Goal: Find specific page/section: Find specific page/section

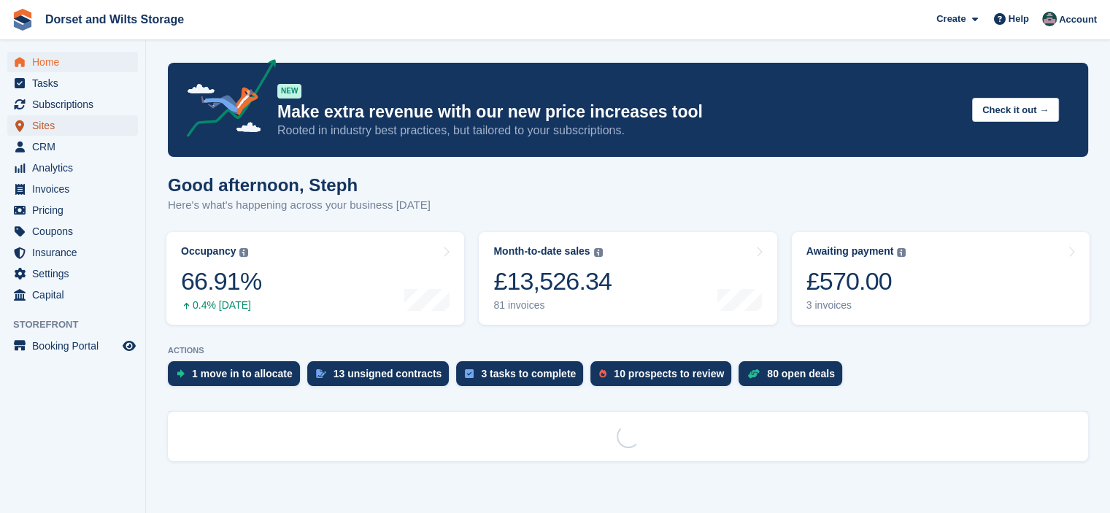
click at [47, 122] on span "Sites" at bounding box center [76, 125] width 88 height 20
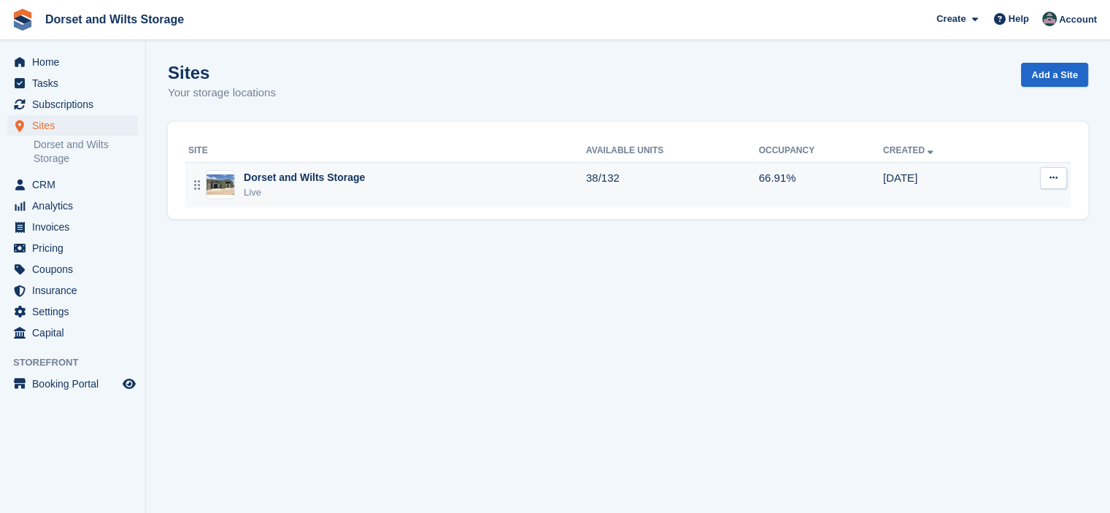
click at [209, 187] on img at bounding box center [220, 184] width 28 height 21
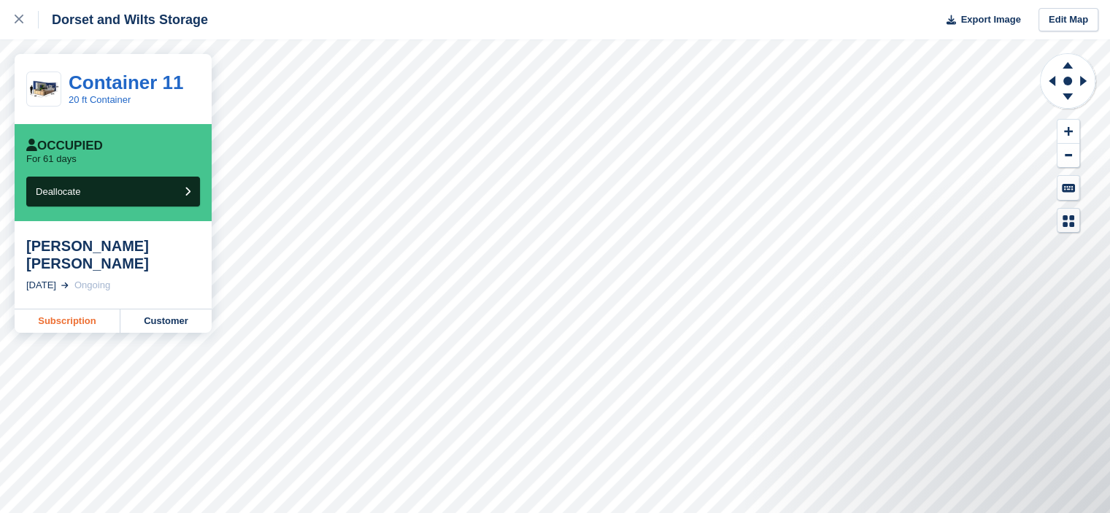
click at [76, 309] on link "Subscription" at bounding box center [68, 320] width 106 height 23
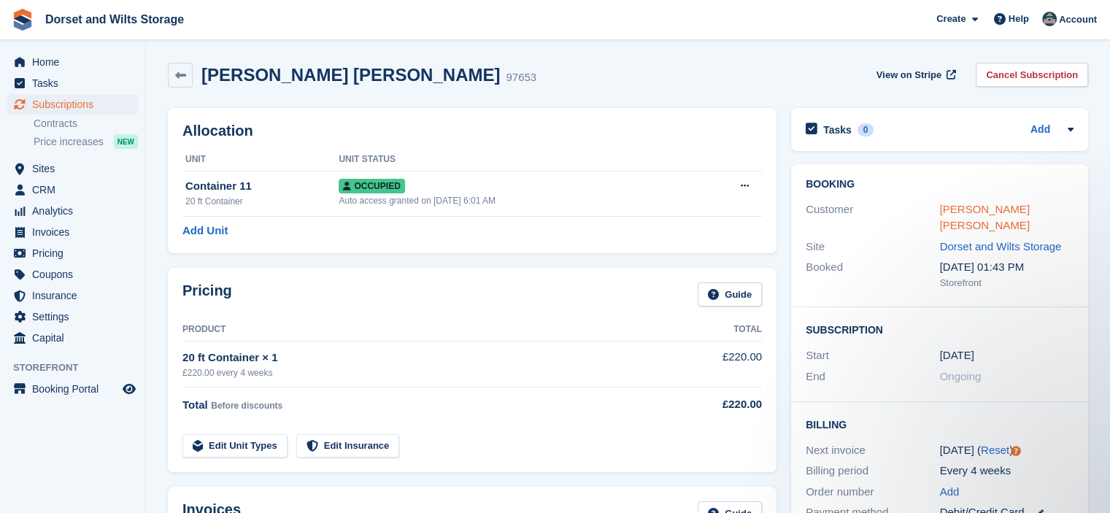
click at [978, 206] on link "[PERSON_NAME] [PERSON_NAME]" at bounding box center [985, 217] width 90 height 29
